Goal: Information Seeking & Learning: Find specific fact

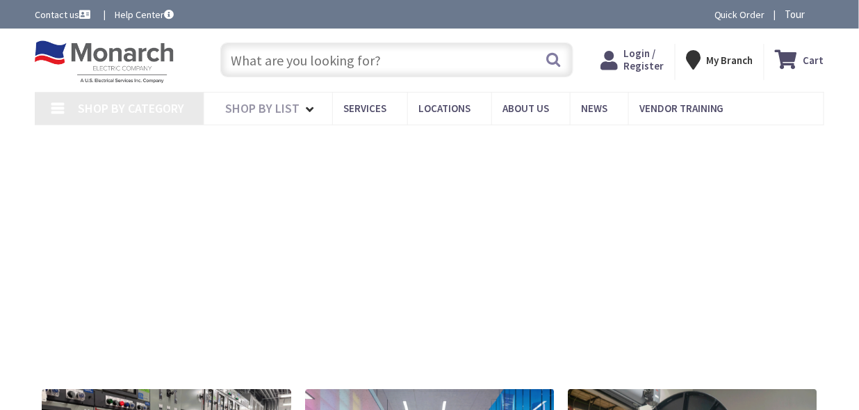
click at [277, 56] on input "text" at bounding box center [396, 59] width 353 height 35
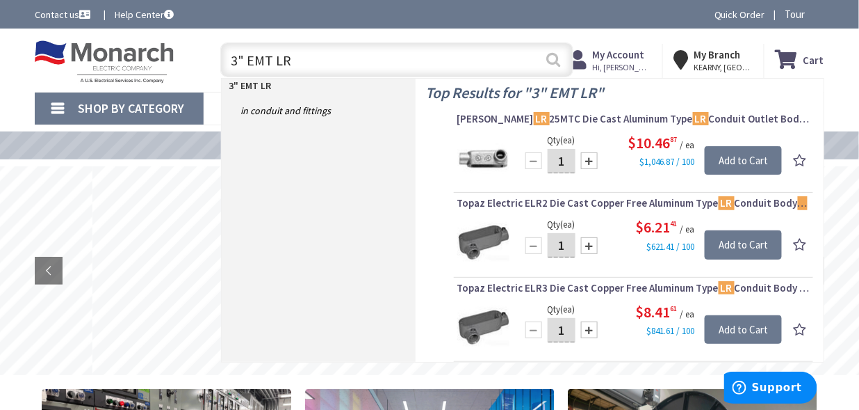
type input "3" EMT LR"
click at [553, 57] on button "Search" at bounding box center [554, 59] width 18 height 31
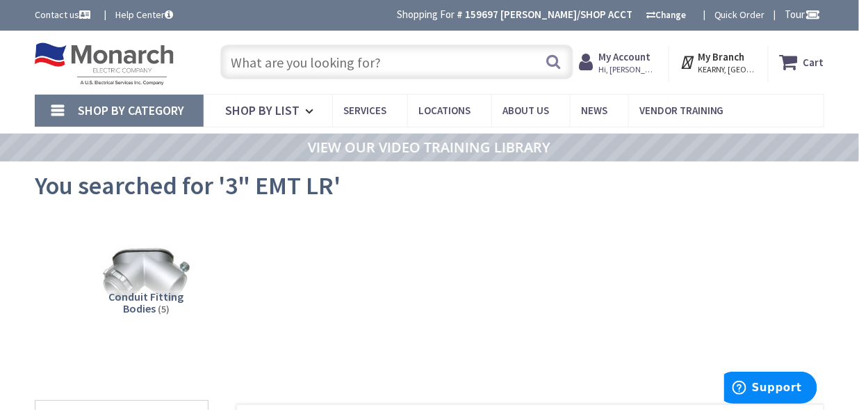
click at [291, 63] on input "text" at bounding box center [396, 61] width 353 height 35
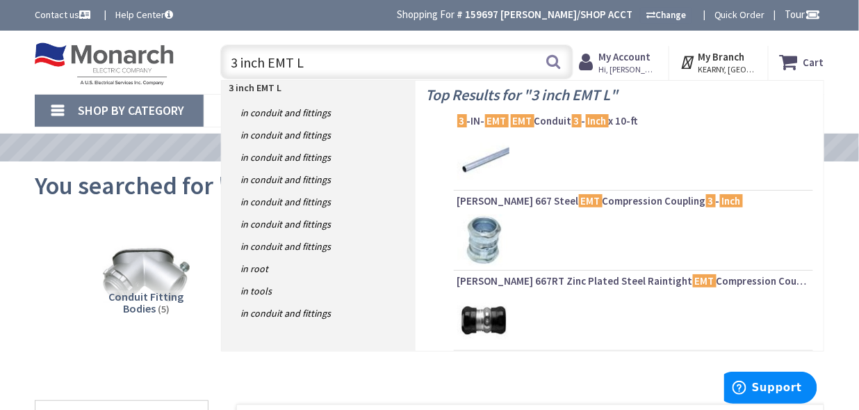
type input "3 inch EMT LR"
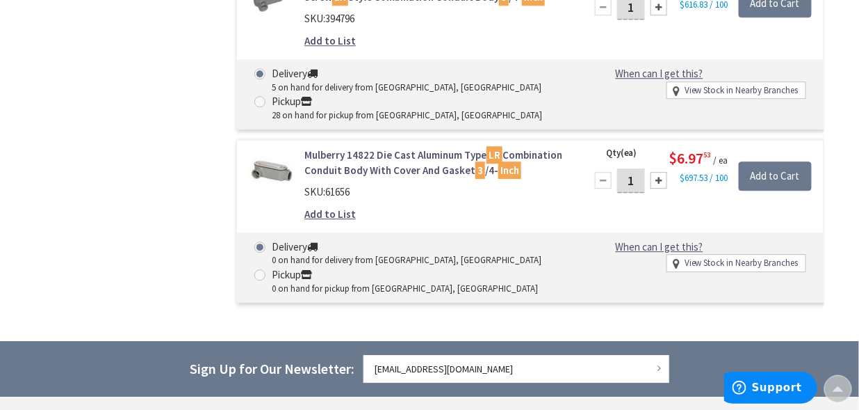
scroll to position [975, 0]
